Goal: Task Accomplishment & Management: Manage account settings

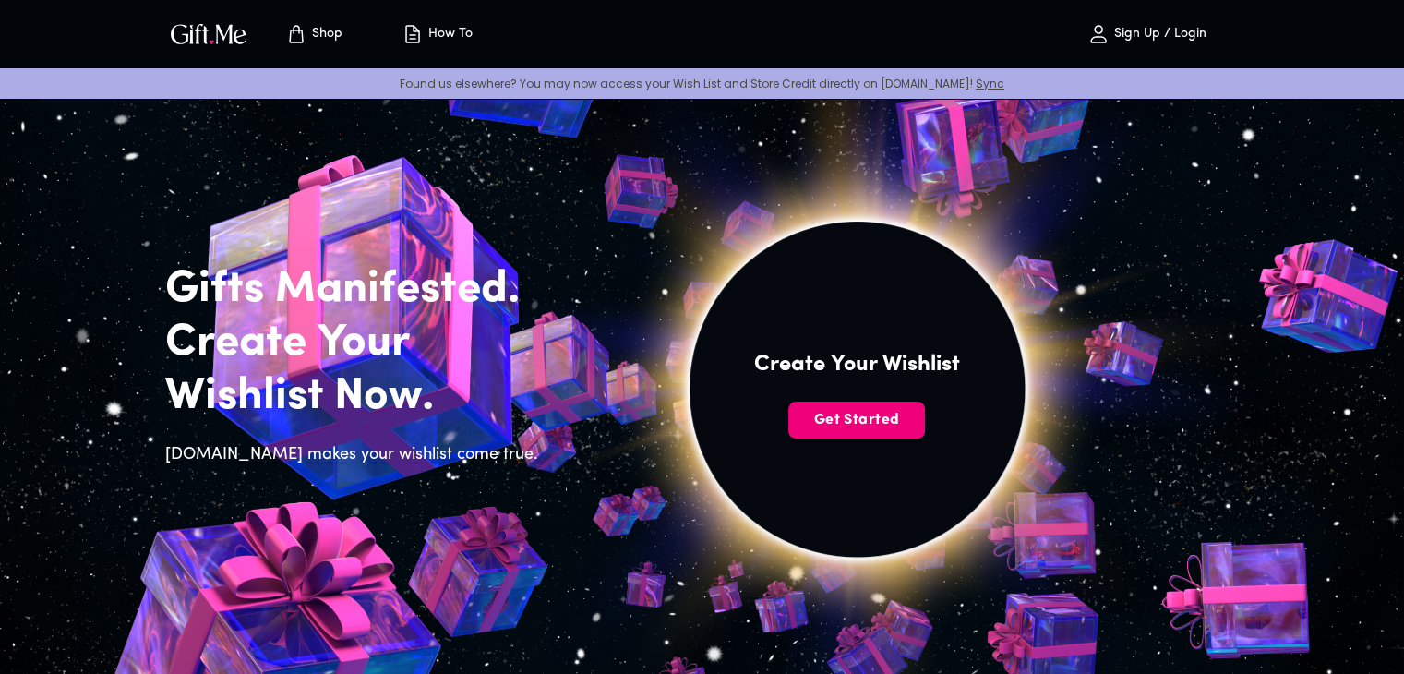
click at [869, 419] on span "Get Started" at bounding box center [856, 420] width 137 height 20
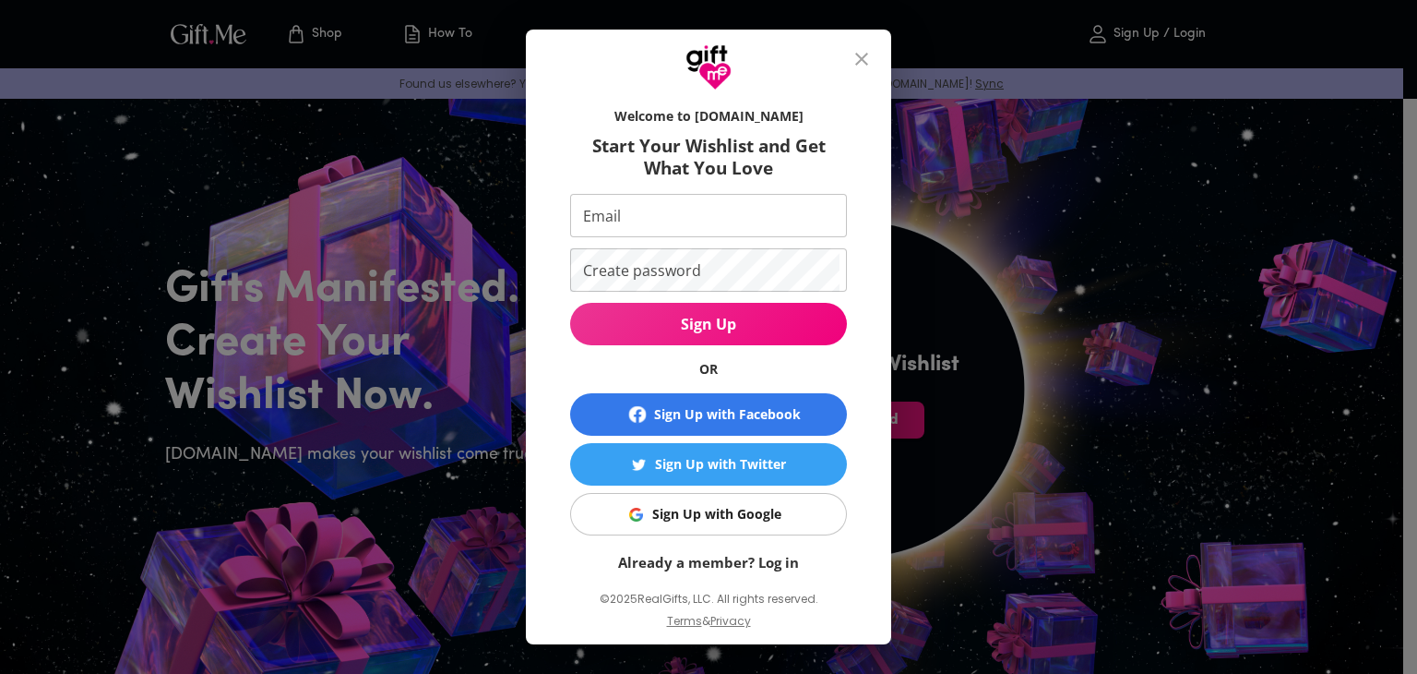
click at [867, 53] on icon "close" at bounding box center [862, 59] width 22 height 22
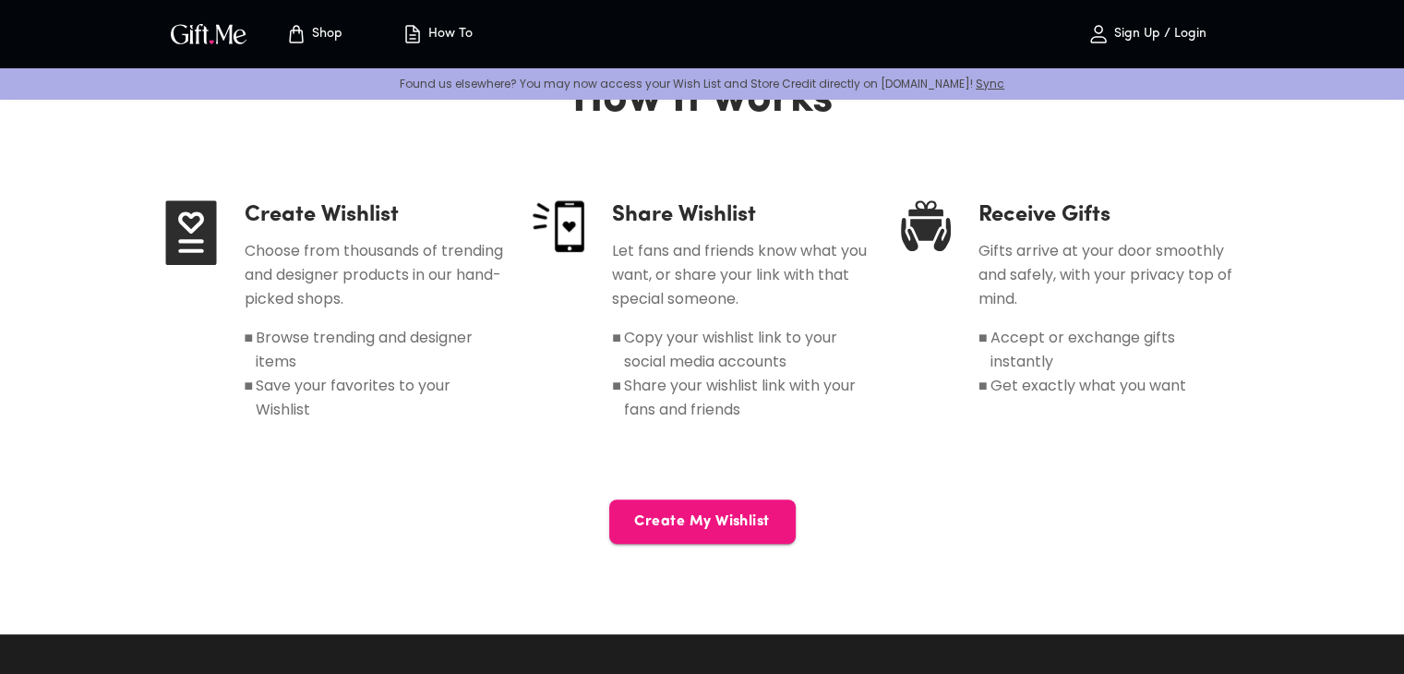
scroll to position [1015, 0]
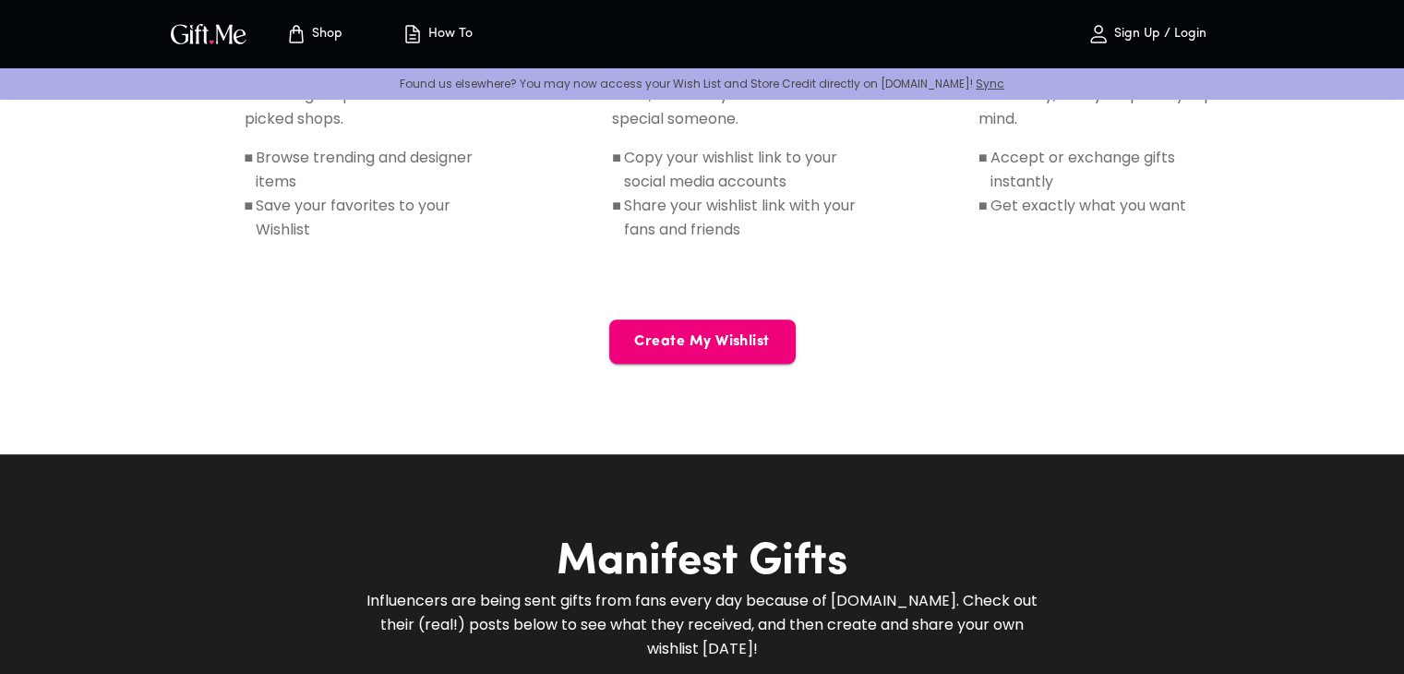
click at [745, 353] on button "Create My Wishlist" at bounding box center [702, 341] width 186 height 44
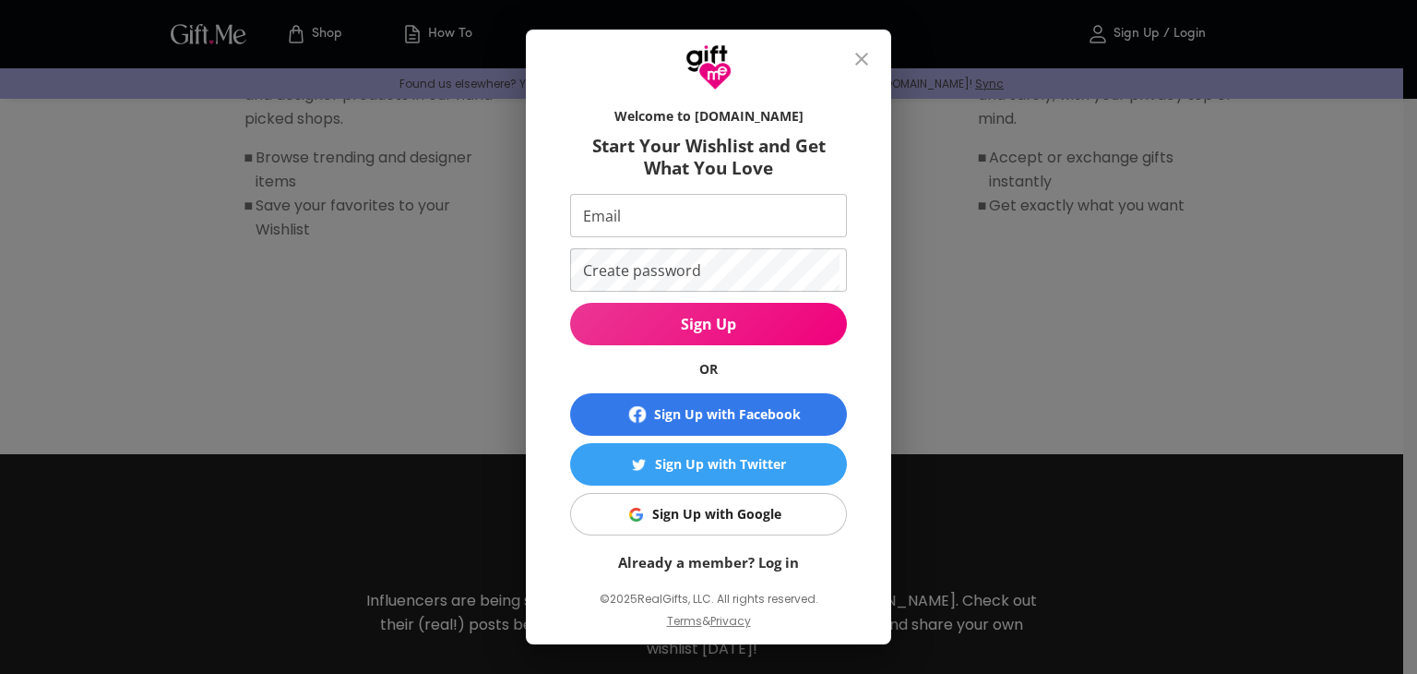
click at [1131, 344] on div "Welcome to Gift.me Start Your Wishlist and Get What You Love Email Email Create…" at bounding box center [708, 337] width 1417 height 674
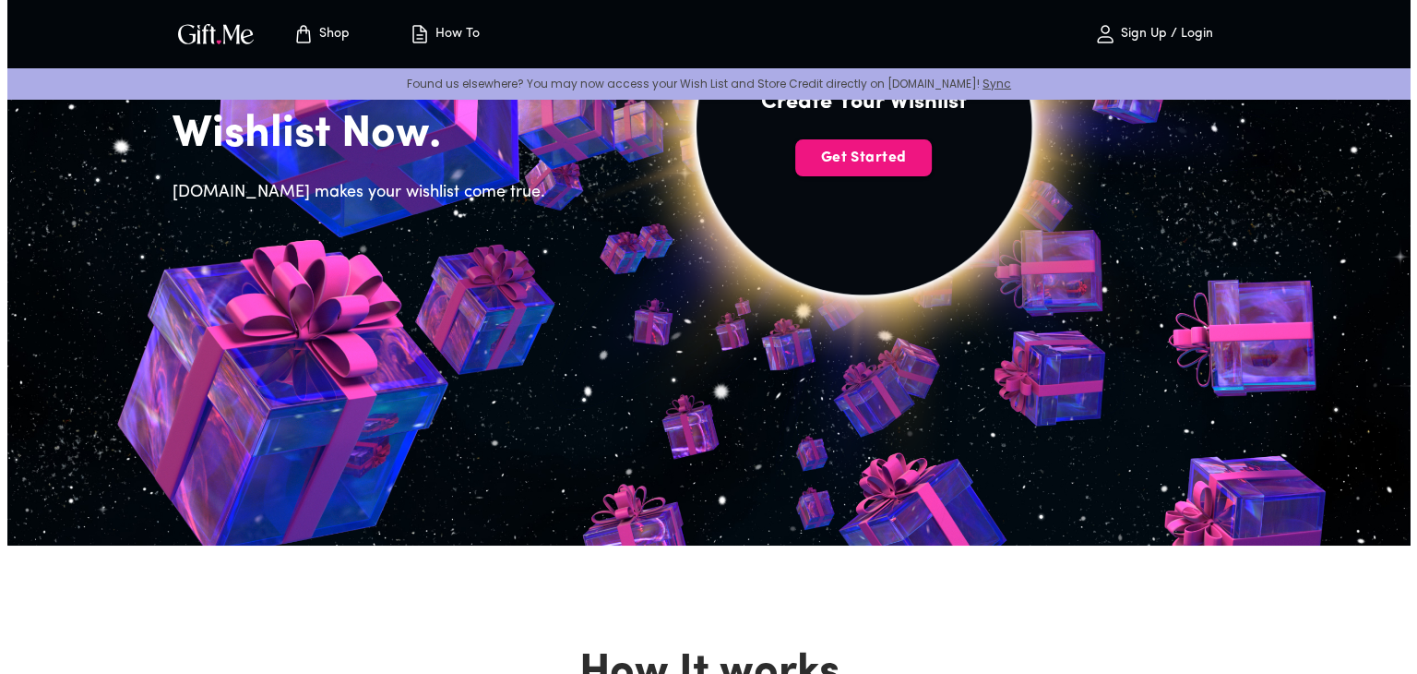
scroll to position [92, 0]
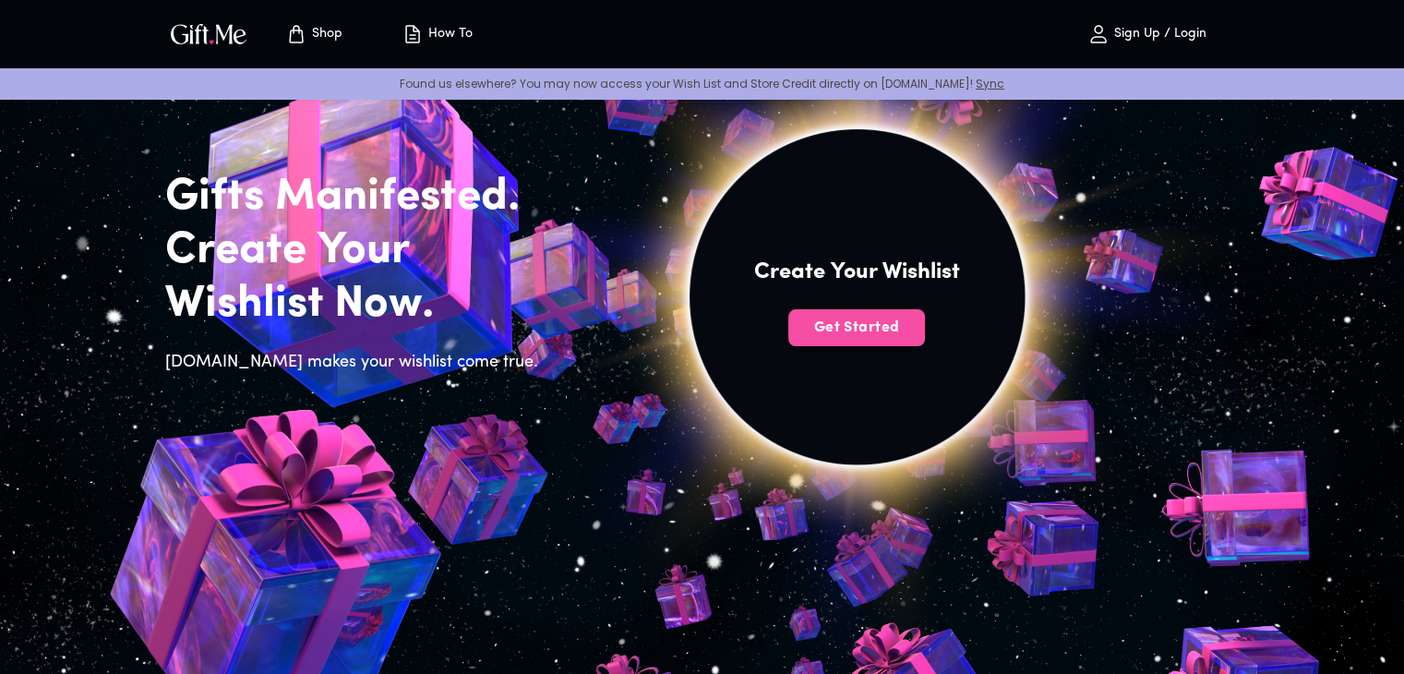
click at [855, 340] on button "Get Started" at bounding box center [856, 327] width 137 height 37
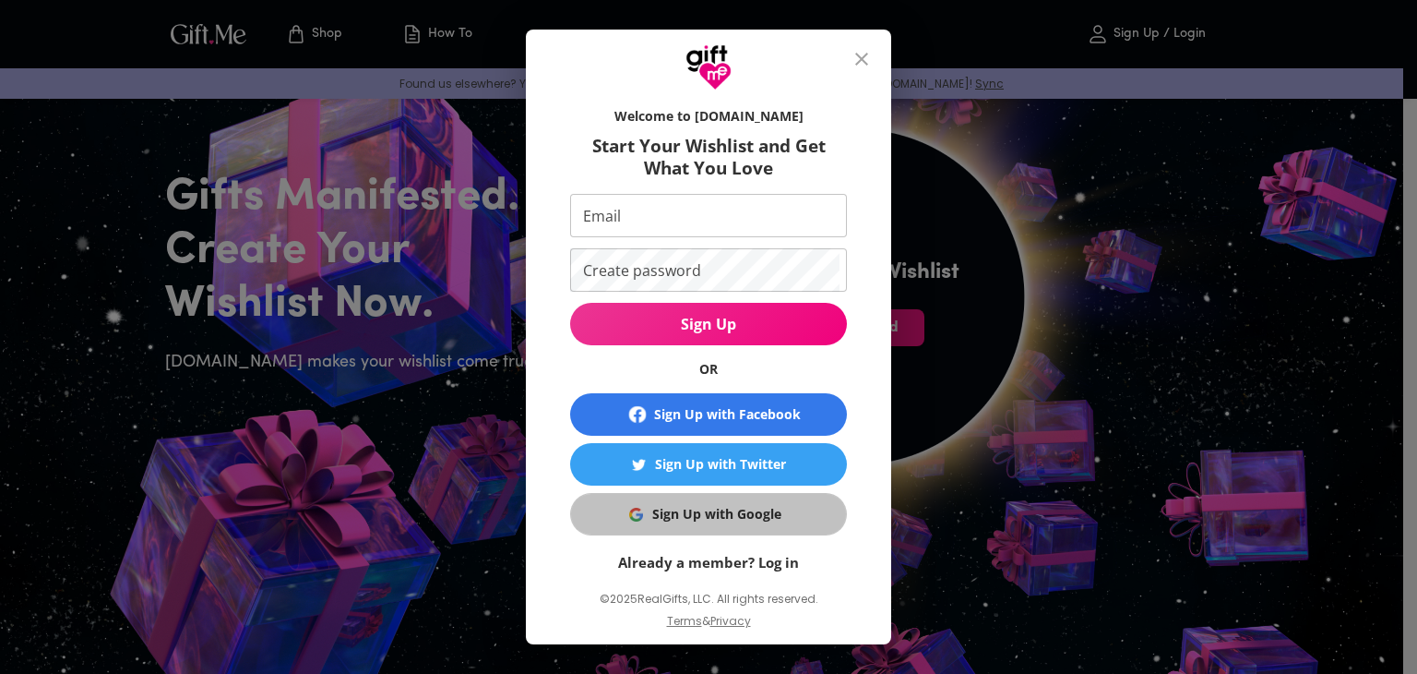
click at [680, 507] on div "Sign Up with Google" at bounding box center [716, 514] width 129 height 20
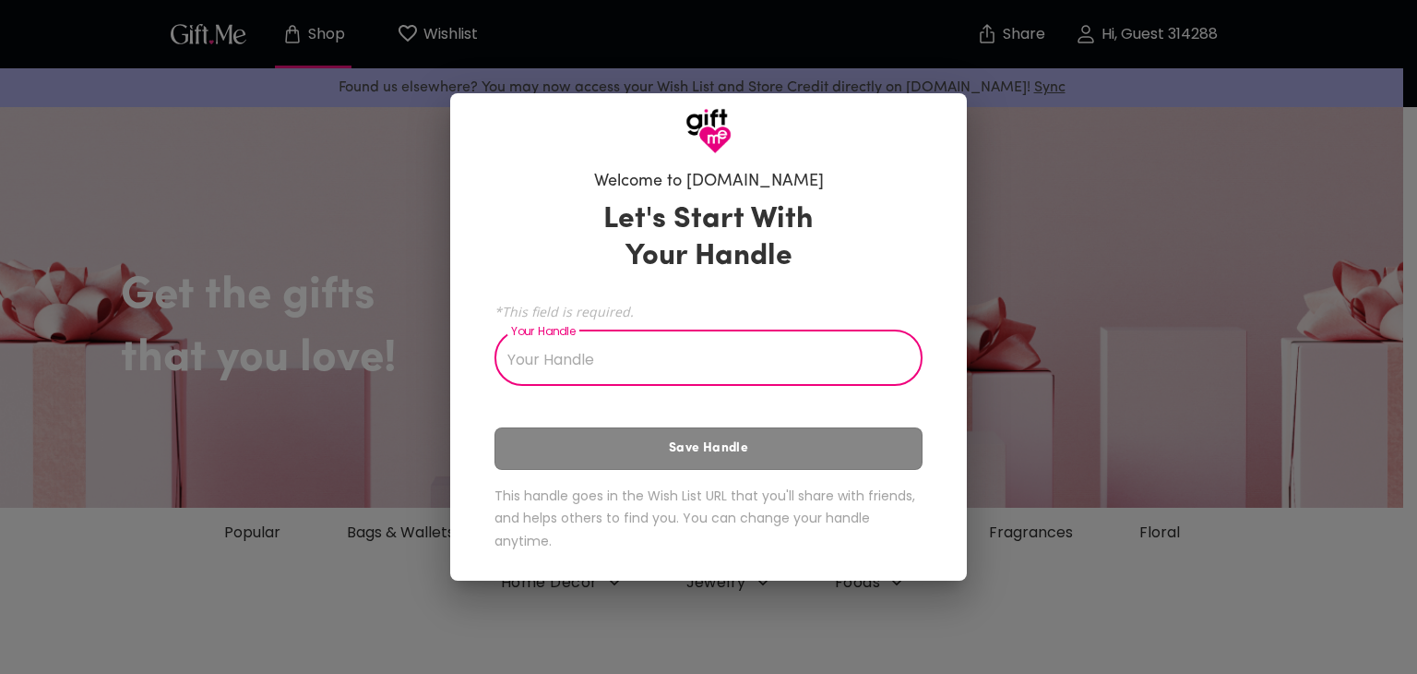
click at [603, 351] on input "Your Handle" at bounding box center [699, 360] width 408 height 52
click at [1048, 308] on div "Welcome to [DOMAIN_NAME] Let's Start With Your Handle *This field is required. …" at bounding box center [708, 337] width 1417 height 674
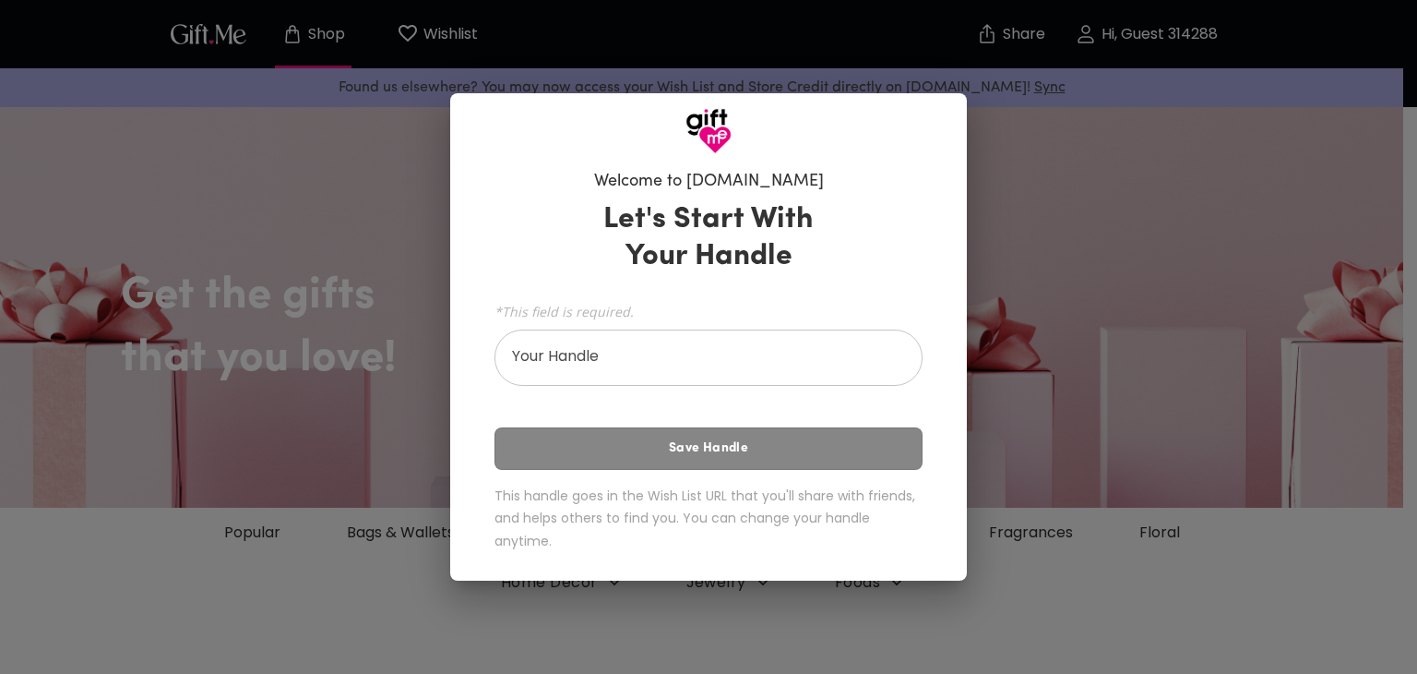
click at [725, 354] on input "Your Handle" at bounding box center [699, 360] width 408 height 52
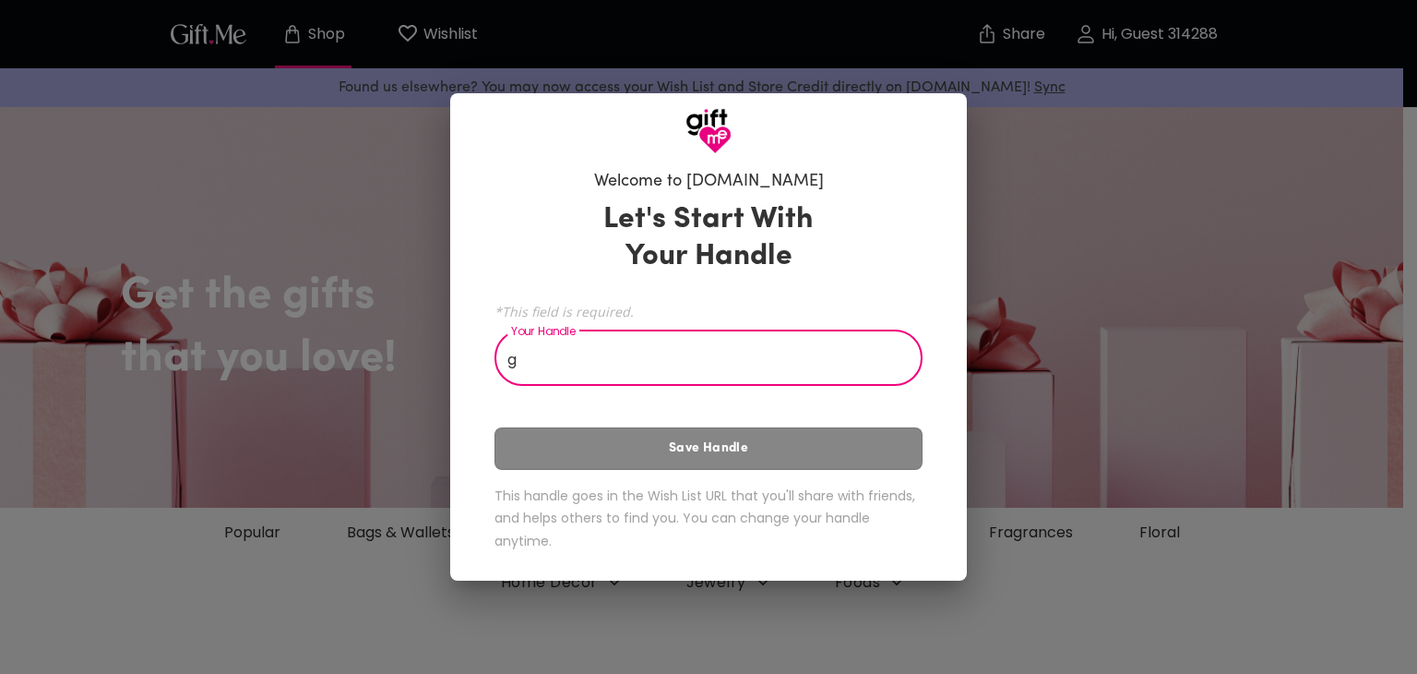
type input "g"
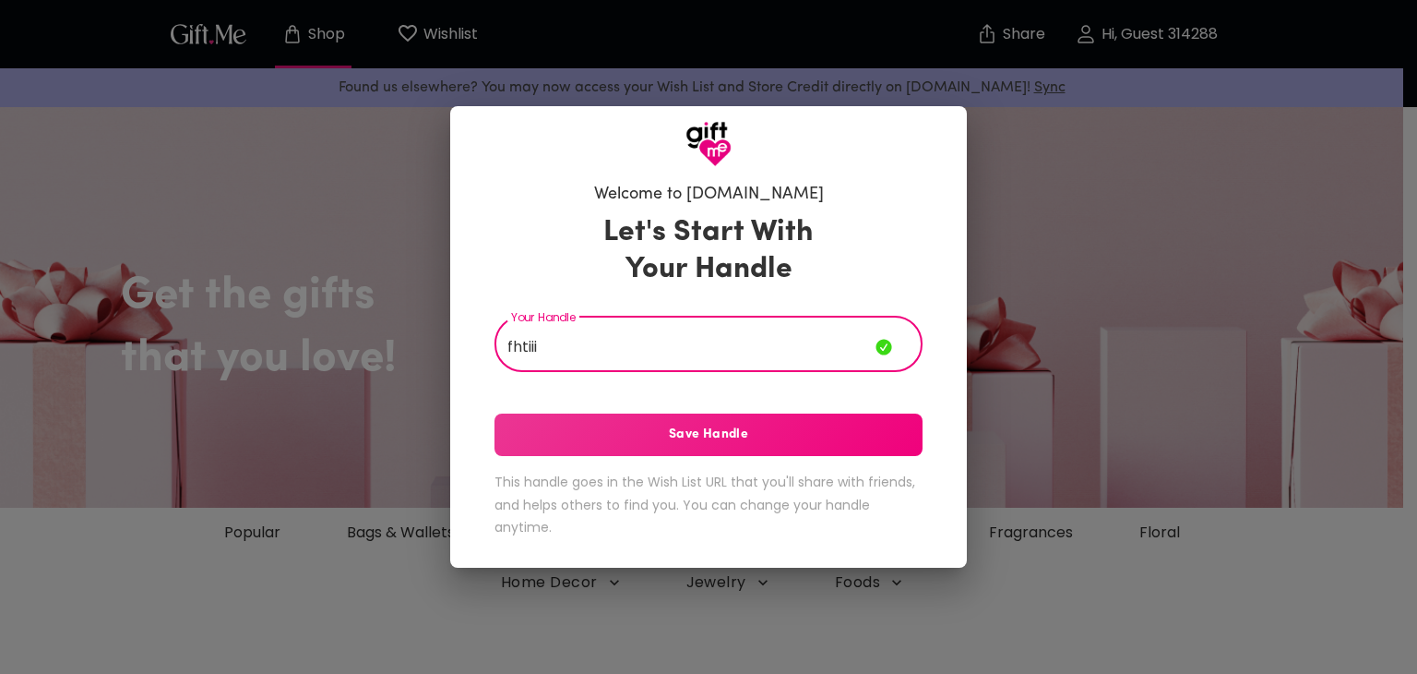
type input "fhtiii"
click at [901, 372] on div "Let's Start With Your Handle Your Handle fhtiii Your Handle Save Handle This ha…" at bounding box center [709, 379] width 428 height 347
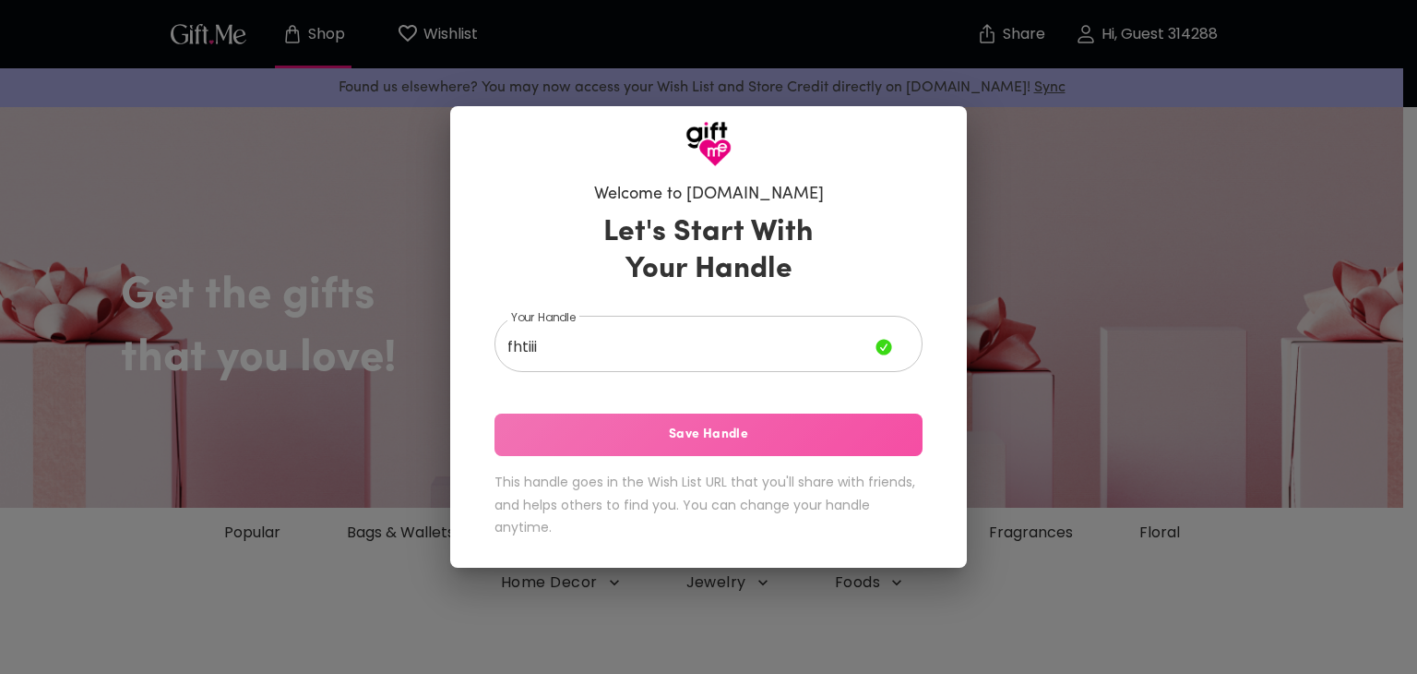
click at [844, 429] on span "Save Handle" at bounding box center [709, 434] width 428 height 20
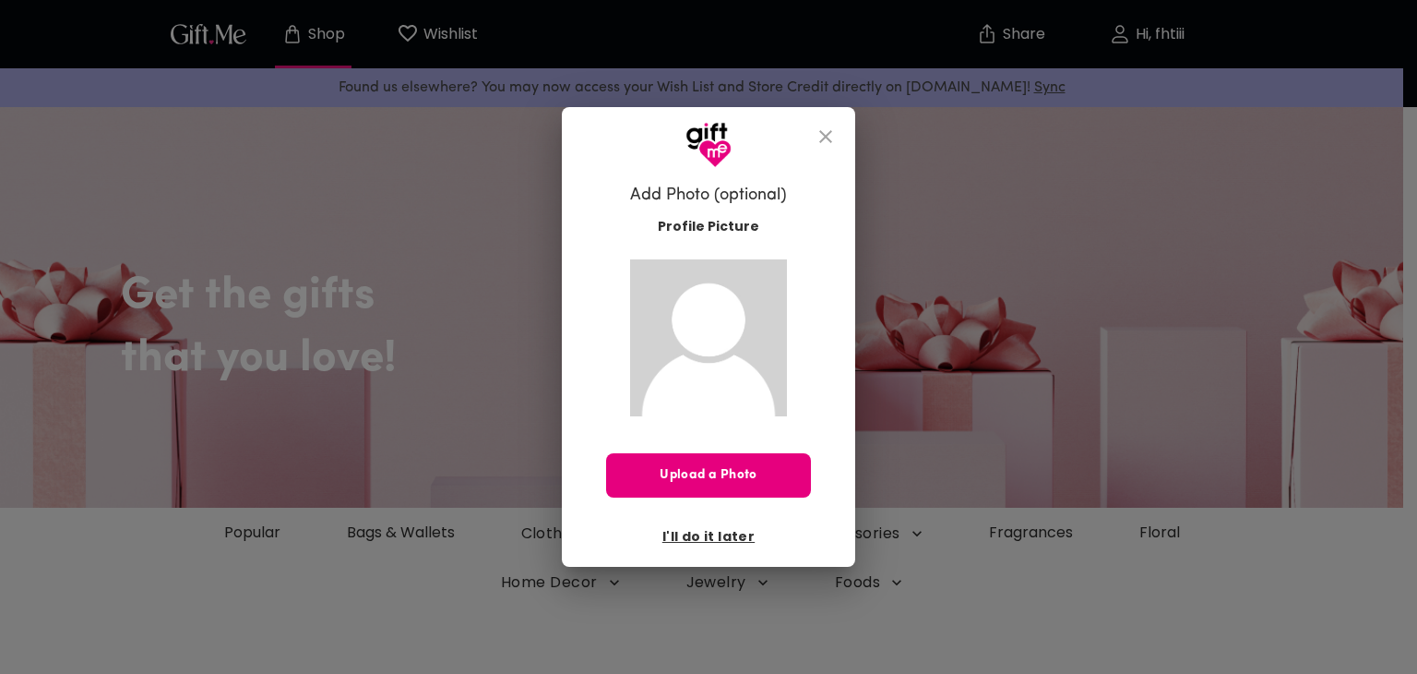
click at [827, 132] on icon "close" at bounding box center [825, 136] width 13 height 13
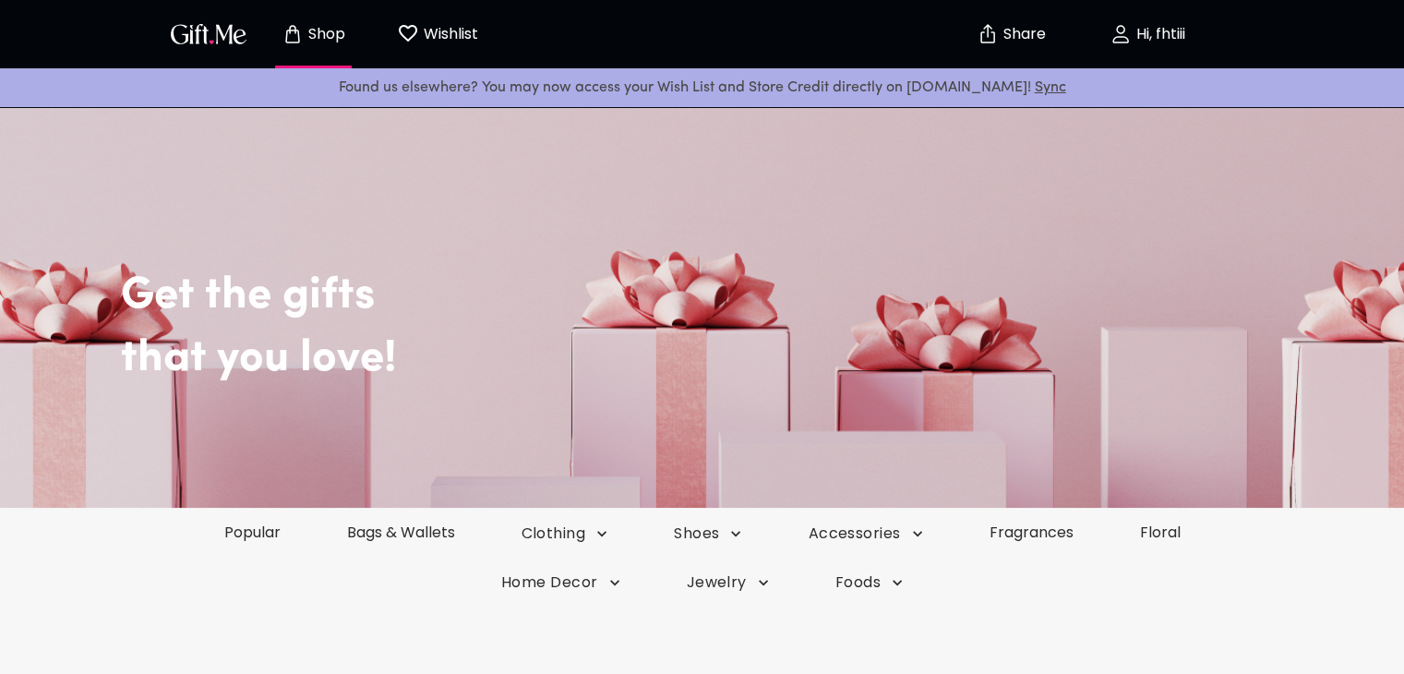
click at [430, 30] on p "Wishlist" at bounding box center [448, 34] width 59 height 24
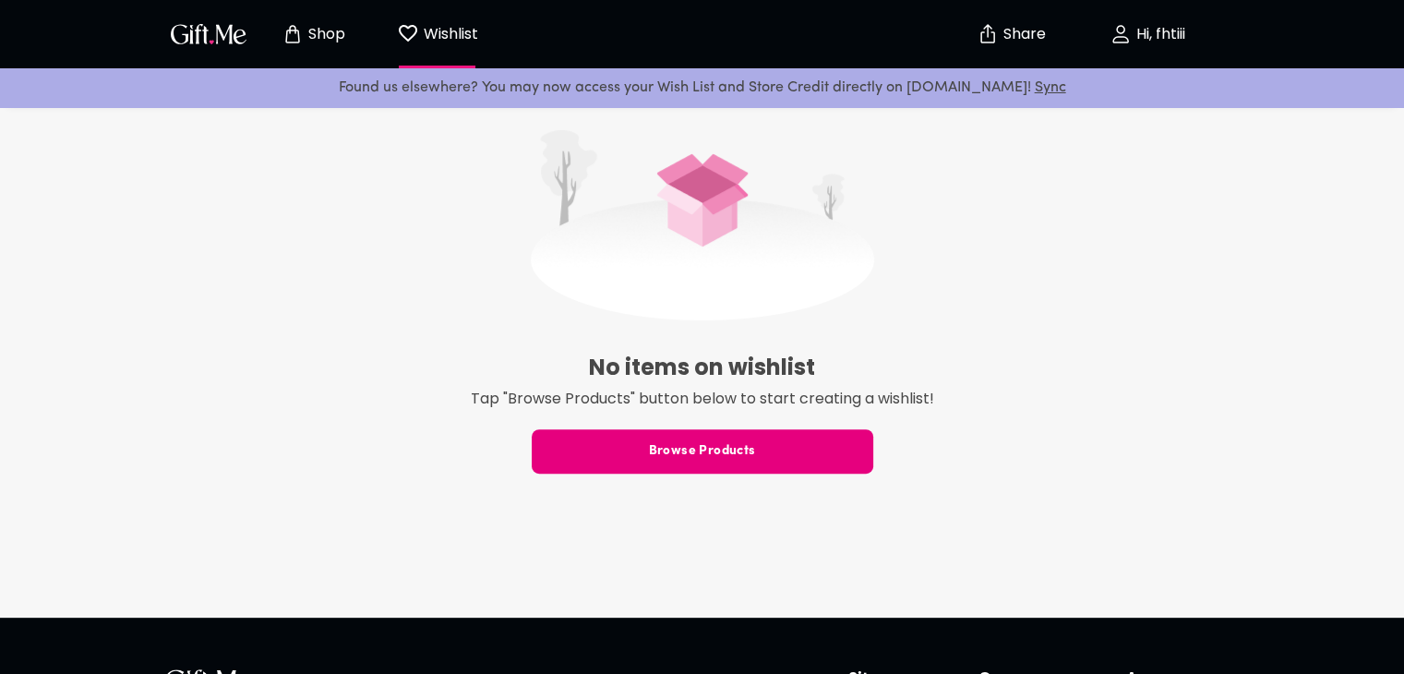
scroll to position [369, 0]
